Goal: Task Accomplishment & Management: Complete application form

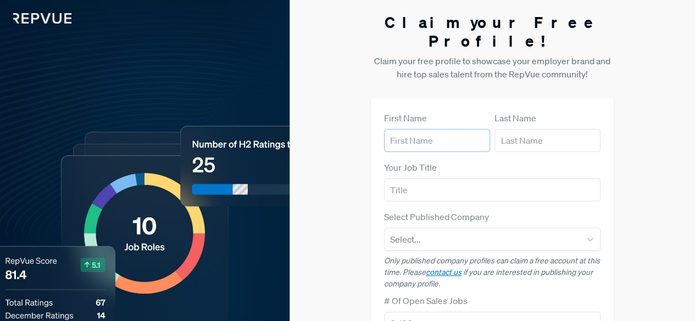
click at [428, 129] on input "text" at bounding box center [437, 140] width 106 height 23
type input "[PERSON_NAME]"
type input "Sidhu"
click at [463, 179] on input "text" at bounding box center [492, 190] width 217 height 23
type input "SDR"
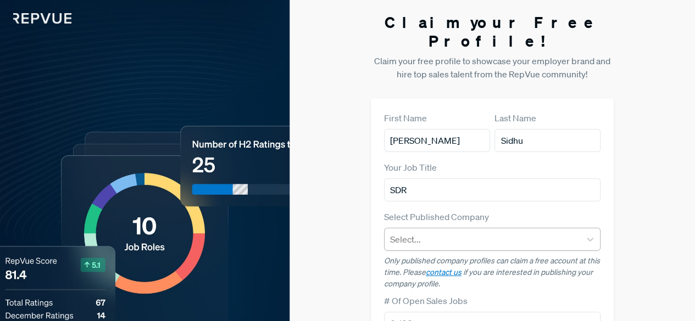
click at [443, 232] on div at bounding box center [482, 239] width 185 height 15
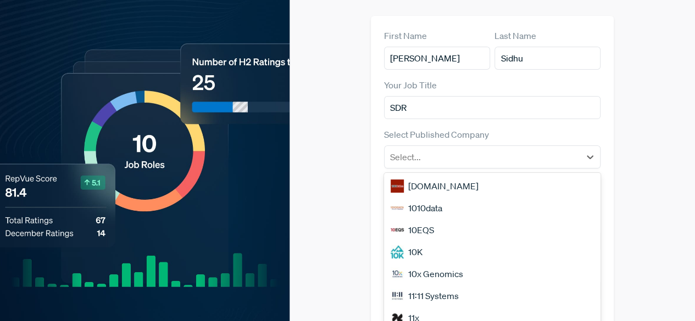
scroll to position [84, 0]
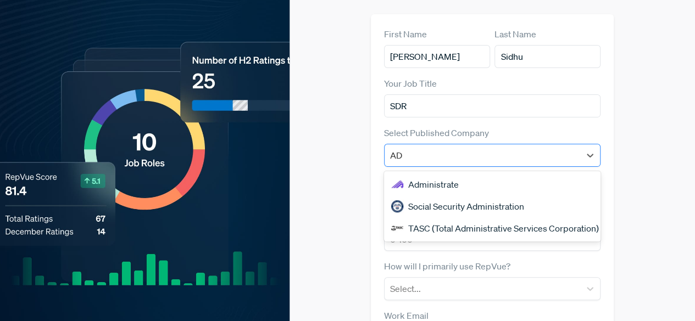
type input "A"
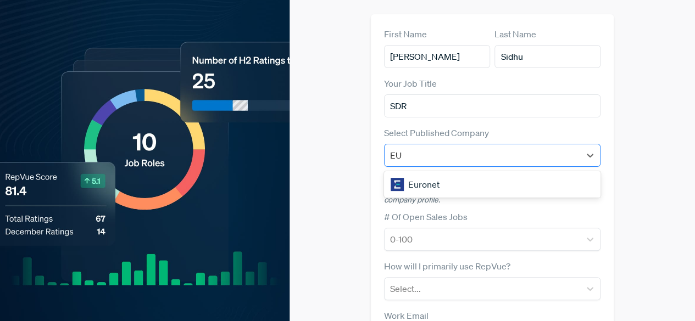
type input "E"
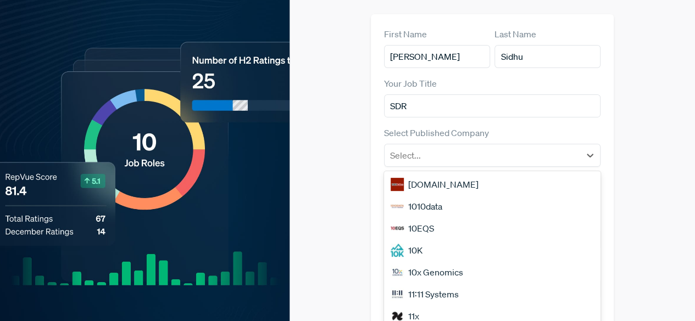
click at [655, 188] on div "Claim your Free Profile! Claim your free profile to showcase your employer bran…" at bounding box center [492, 204] width 405 height 577
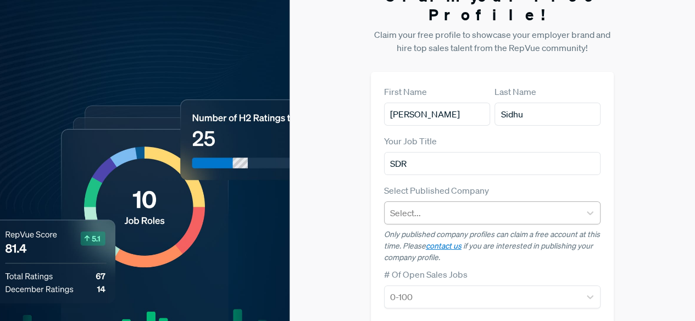
scroll to position [0, 0]
